Goal: Task Accomplishment & Management: Manage account settings

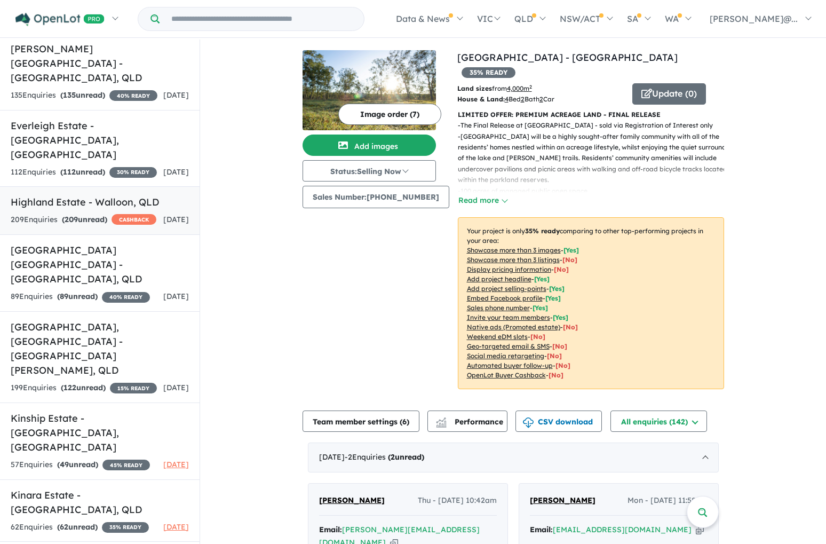
click at [102, 195] on h5 "Highland Estate - [GEOGRAPHIC_DATA] , [GEOGRAPHIC_DATA]" at bounding box center [100, 202] width 178 height 14
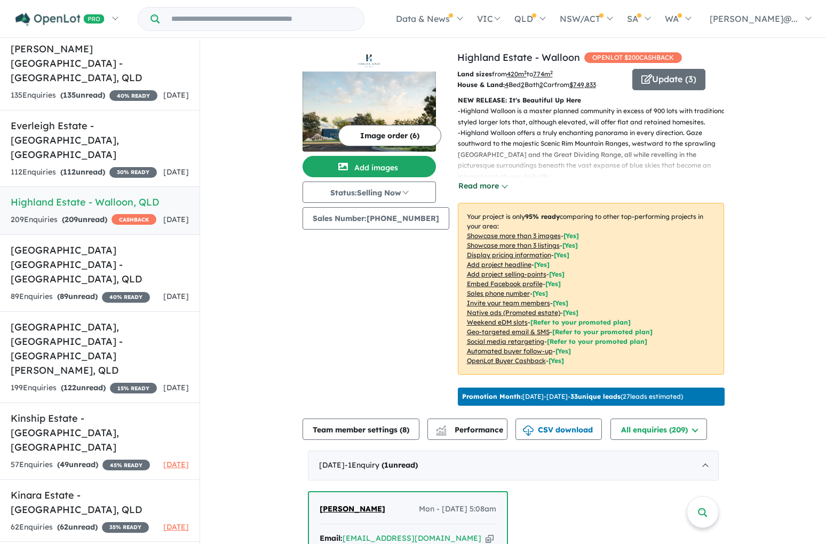
click at [488, 188] on button "Read more" at bounding box center [483, 186] width 50 height 12
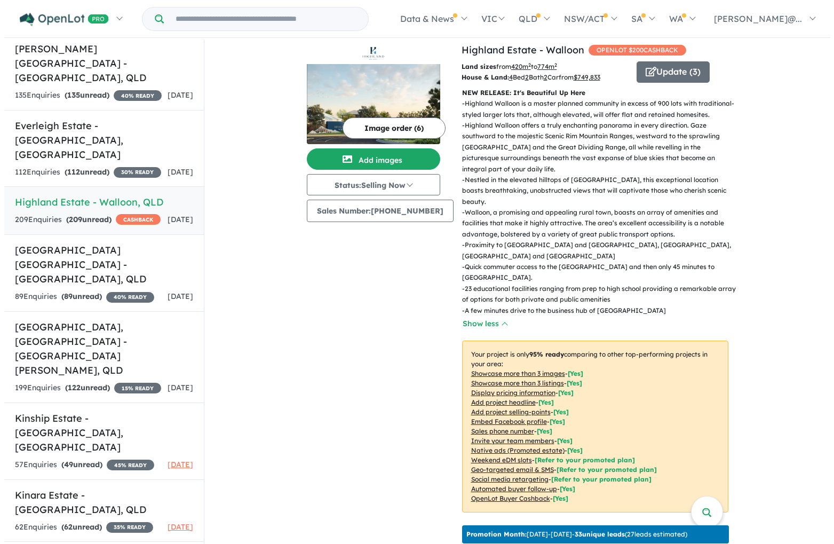
scroll to position [8, 0]
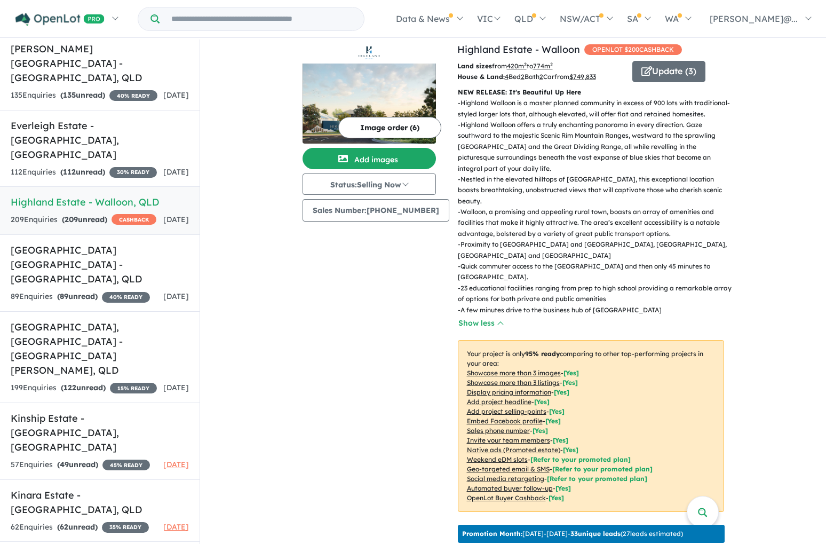
click at [373, 123] on button "Image order ( 6 )" at bounding box center [389, 127] width 103 height 21
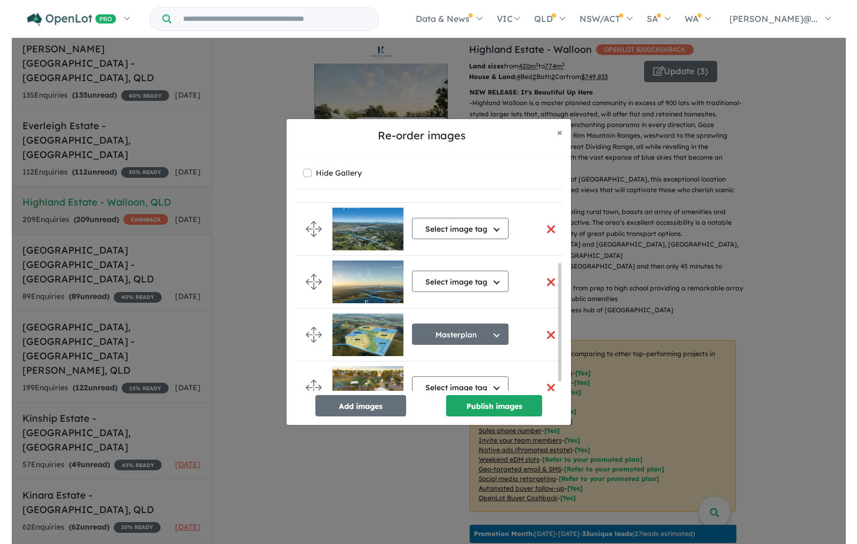
scroll to position [0, 0]
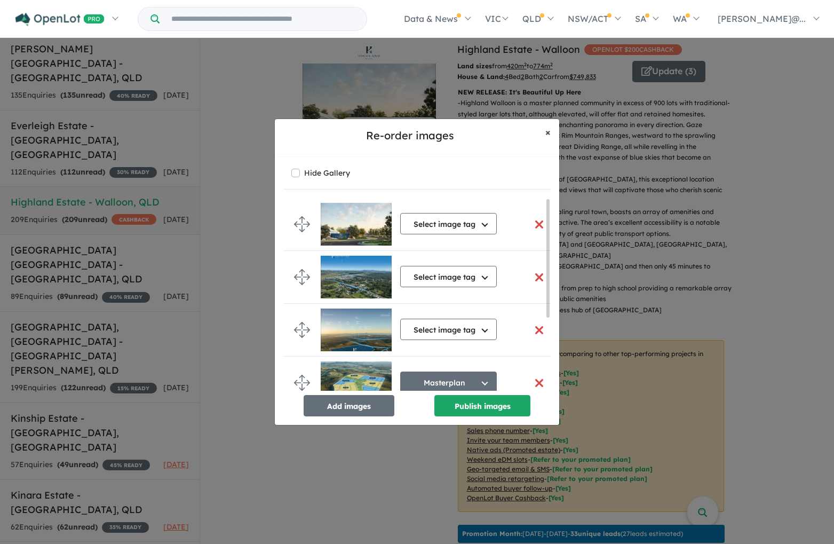
click at [549, 133] on span "×" at bounding box center [547, 132] width 5 height 12
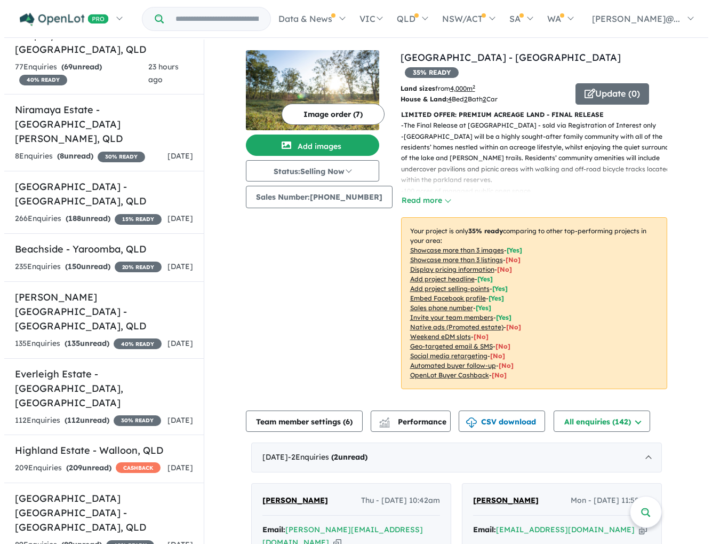
scroll to position [304, 0]
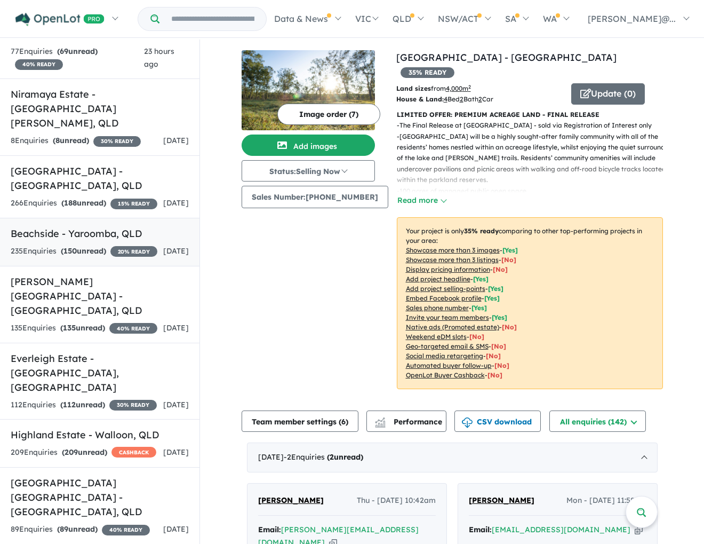
click at [121, 245] on div "235 Enquir ies ( 150 unread) 20 % READY" at bounding box center [84, 251] width 147 height 13
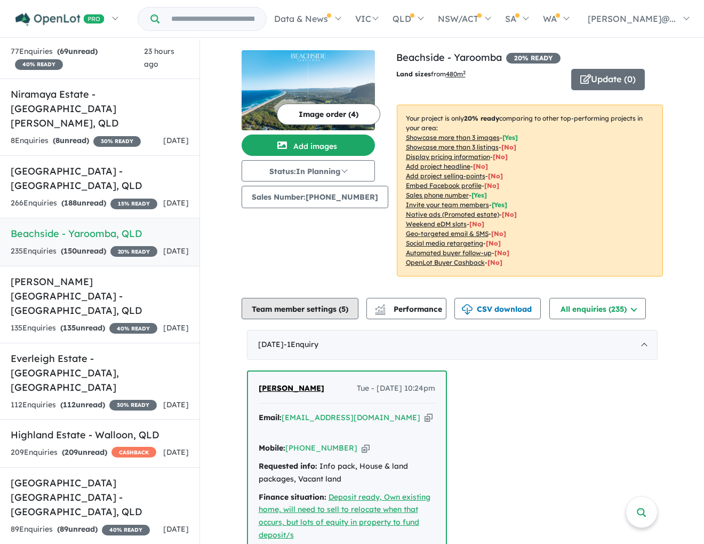
click at [339, 308] on button "Team member settings ( 5 )" at bounding box center [300, 308] width 117 height 21
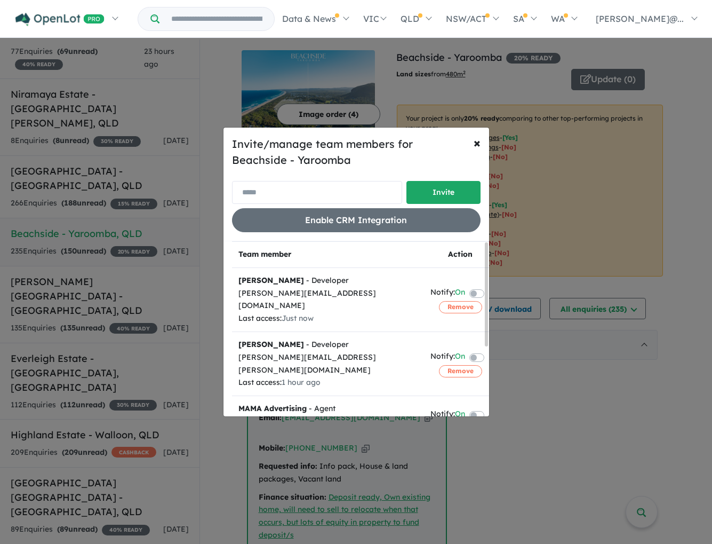
click at [315, 193] on input "email" at bounding box center [317, 192] width 170 height 23
paste input "**********"
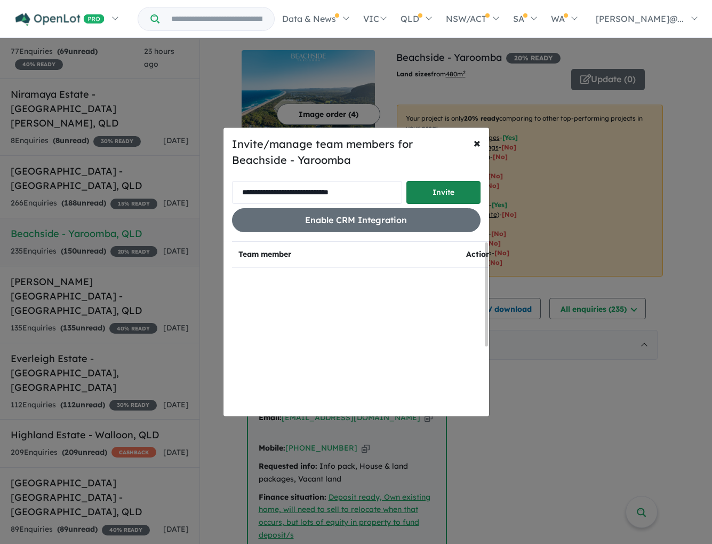
type input "**********"
click at [425, 194] on button "Invite" at bounding box center [443, 192] width 74 height 23
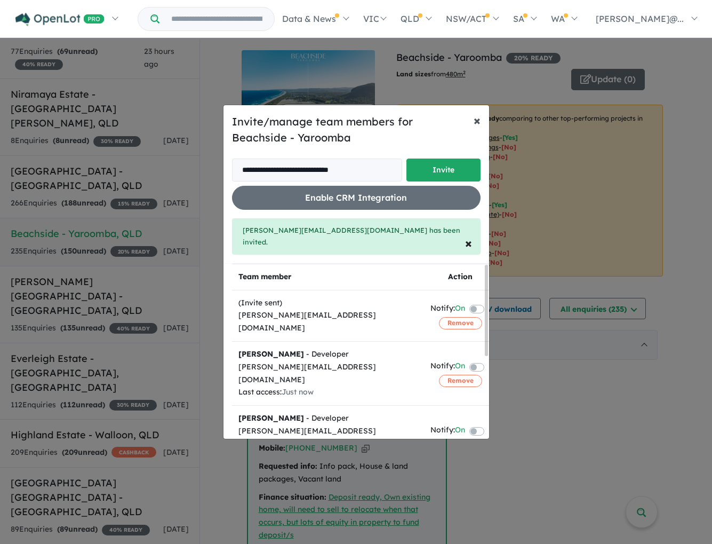
click at [476, 126] on span "×" at bounding box center [477, 120] width 7 height 16
